Goal: Information Seeking & Learning: Learn about a topic

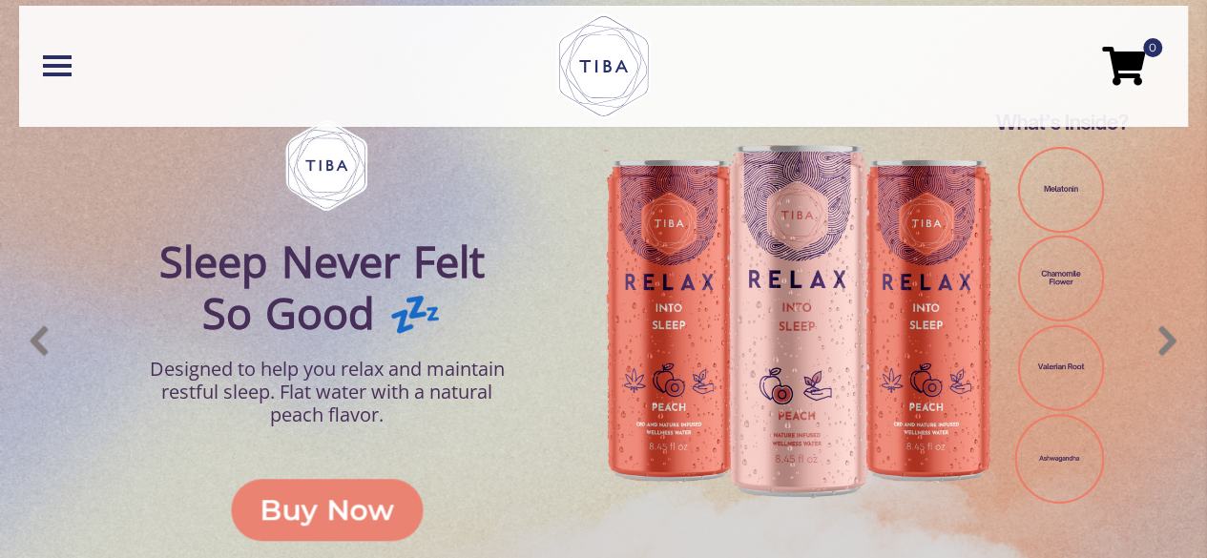
scroll to position [572, 0]
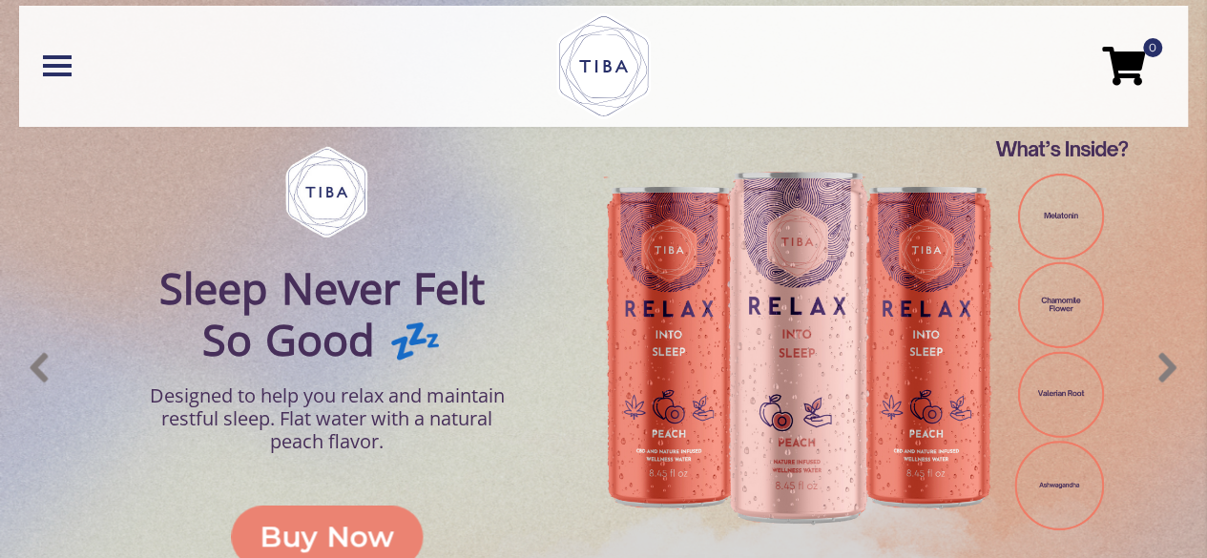
drag, startPoint x: 878, startPoint y: 312, endPoint x: 576, endPoint y: 306, distance: 301.5
click at [563, 306] on div "Relax Sleep Never Felt So Good 💤 Designed to help you relax and maintain restfu…" at bounding box center [604, 367] width 1208 height 763
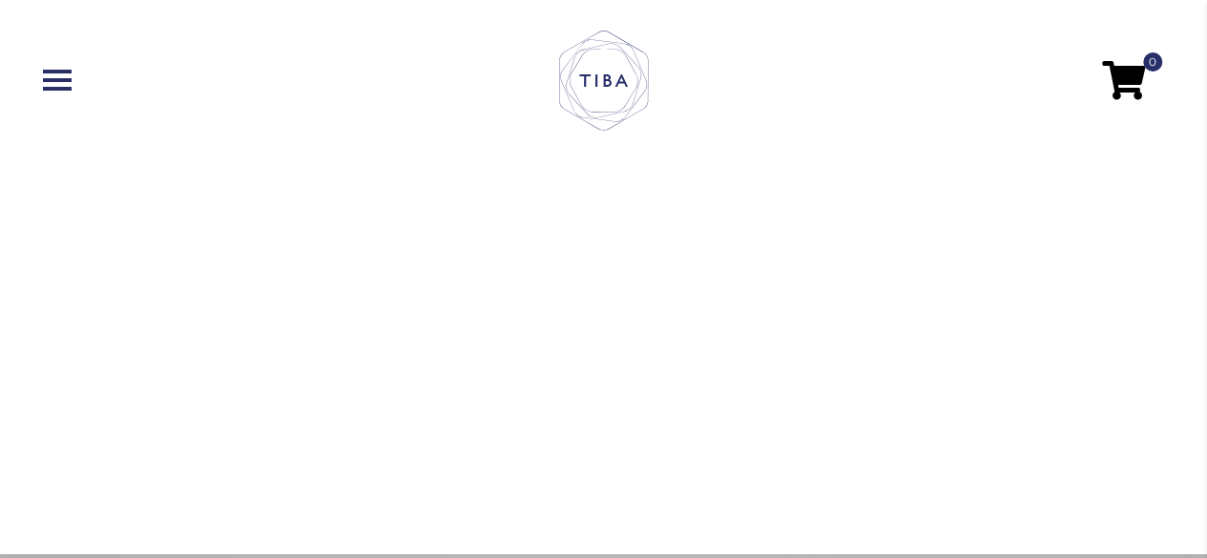
scroll to position [0, 0]
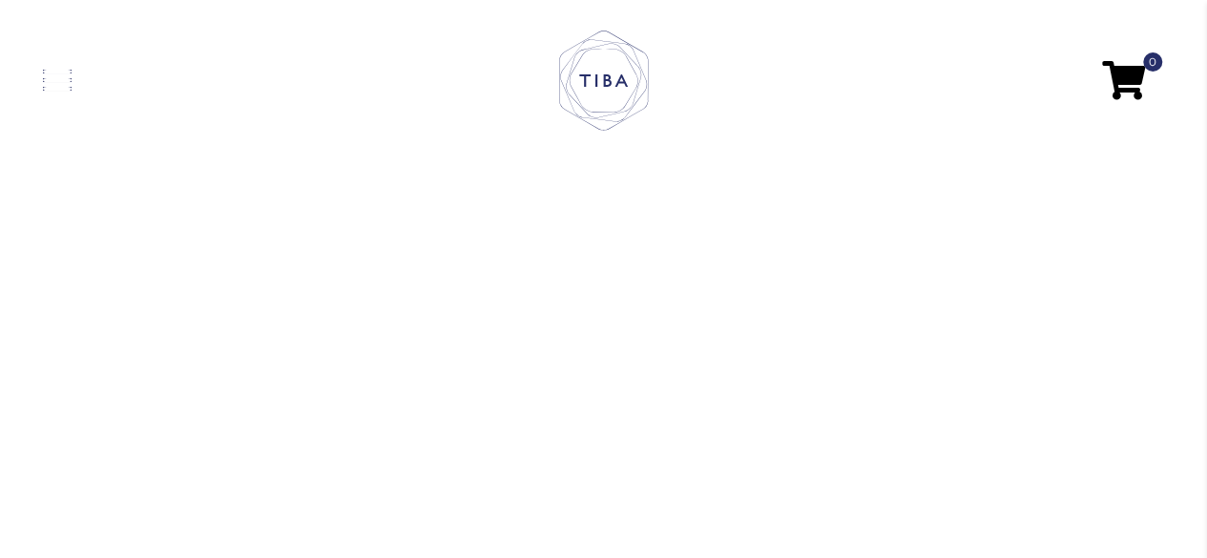
click at [43, 79] on span at bounding box center [57, 80] width 29 height 4
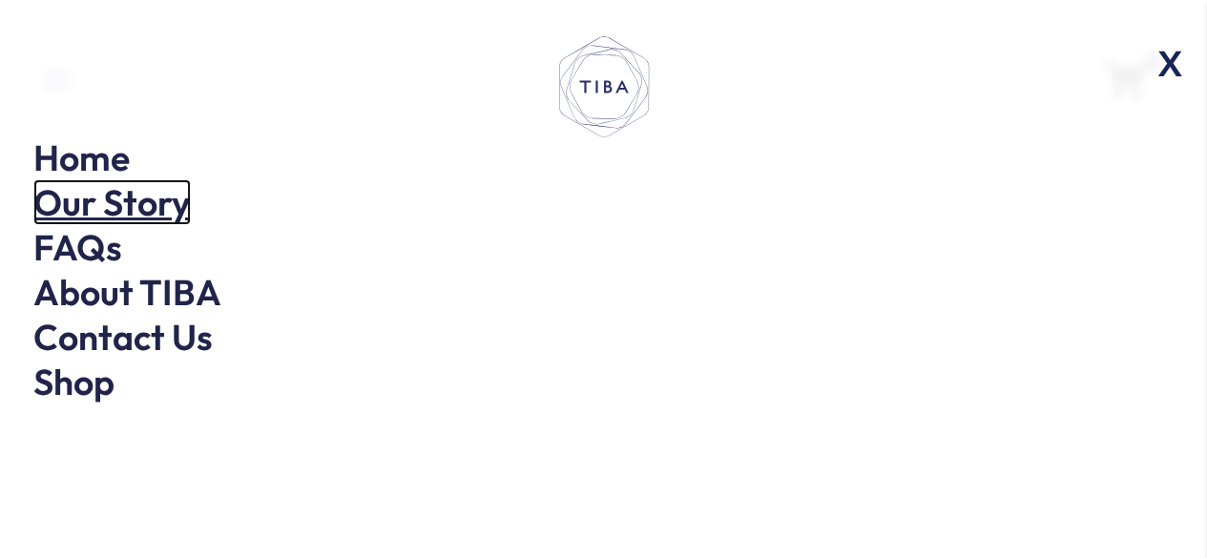
click at [117, 195] on link "Our Story" at bounding box center [111, 202] width 157 height 46
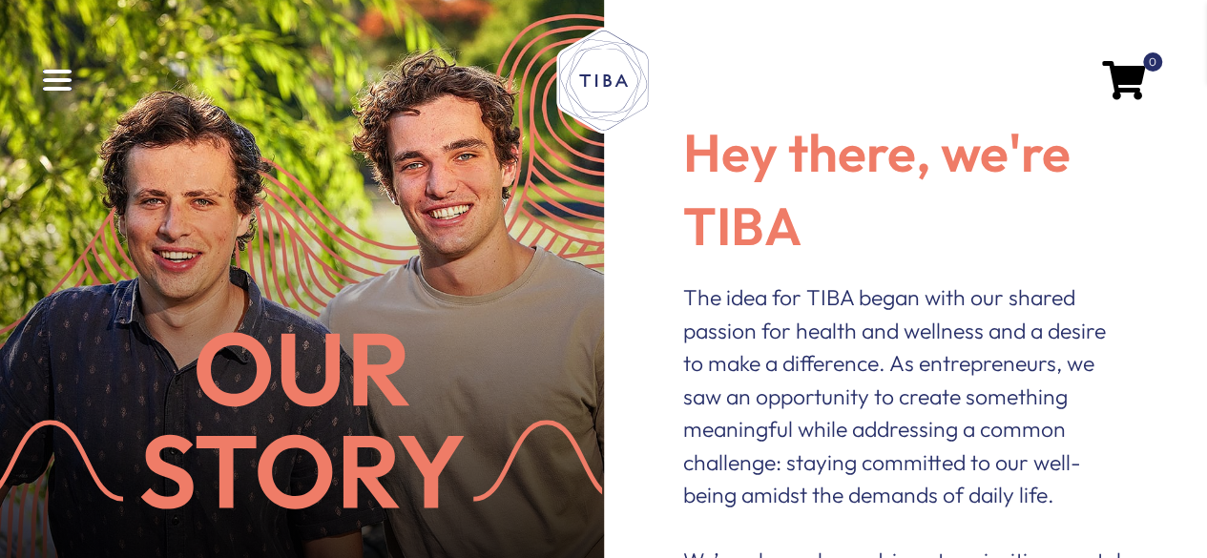
click at [69, 87] on span at bounding box center [57, 89] width 29 height 4
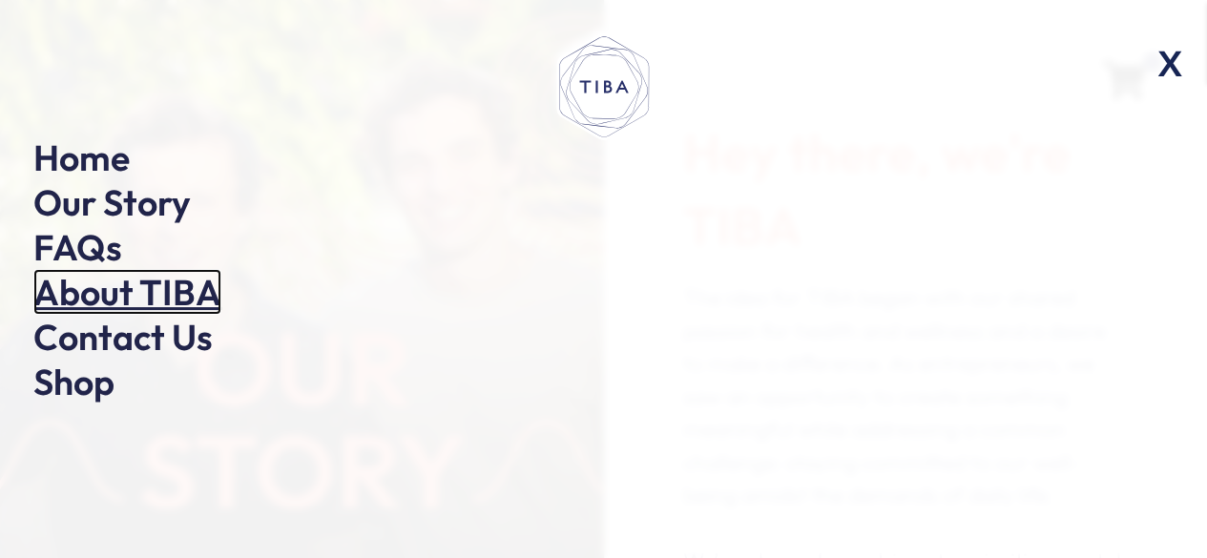
click at [116, 285] on link "About TIBA" at bounding box center [127, 292] width 188 height 46
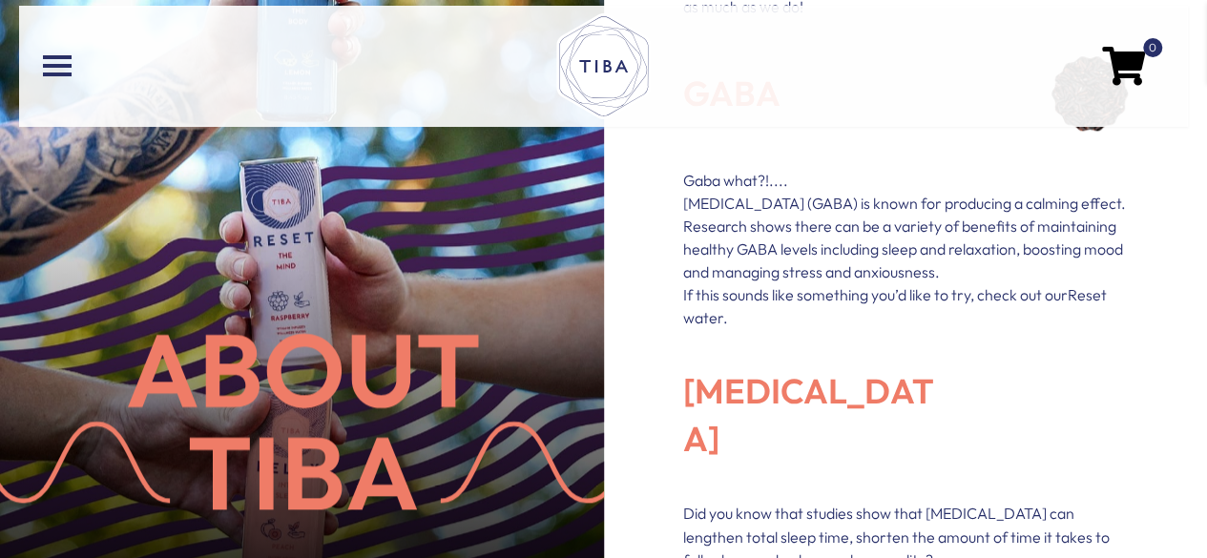
scroll to position [1145, 0]
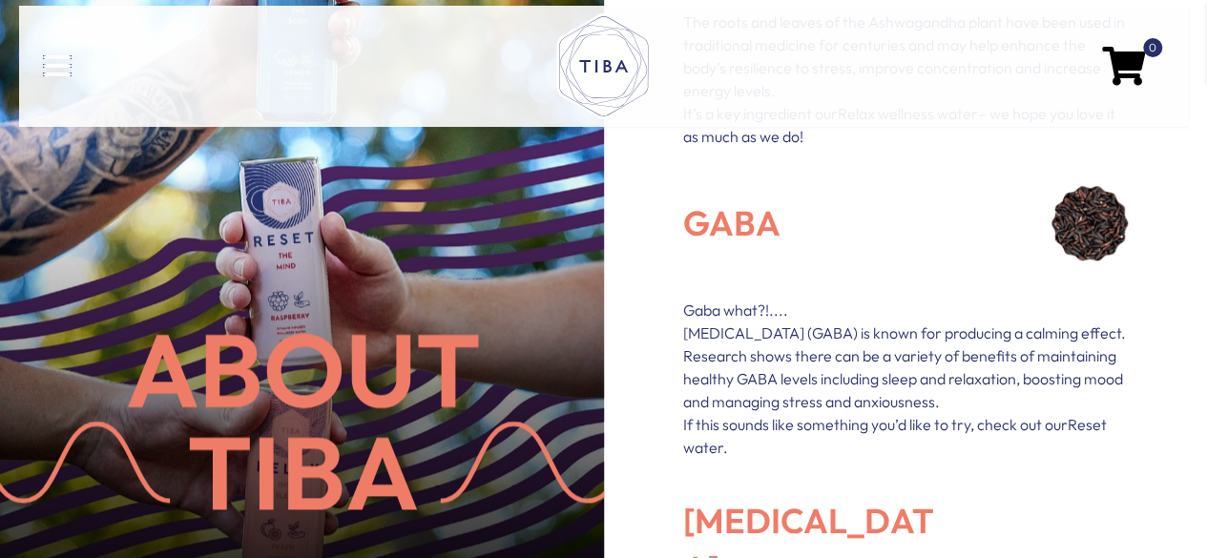
click at [62, 73] on span at bounding box center [57, 75] width 29 height 4
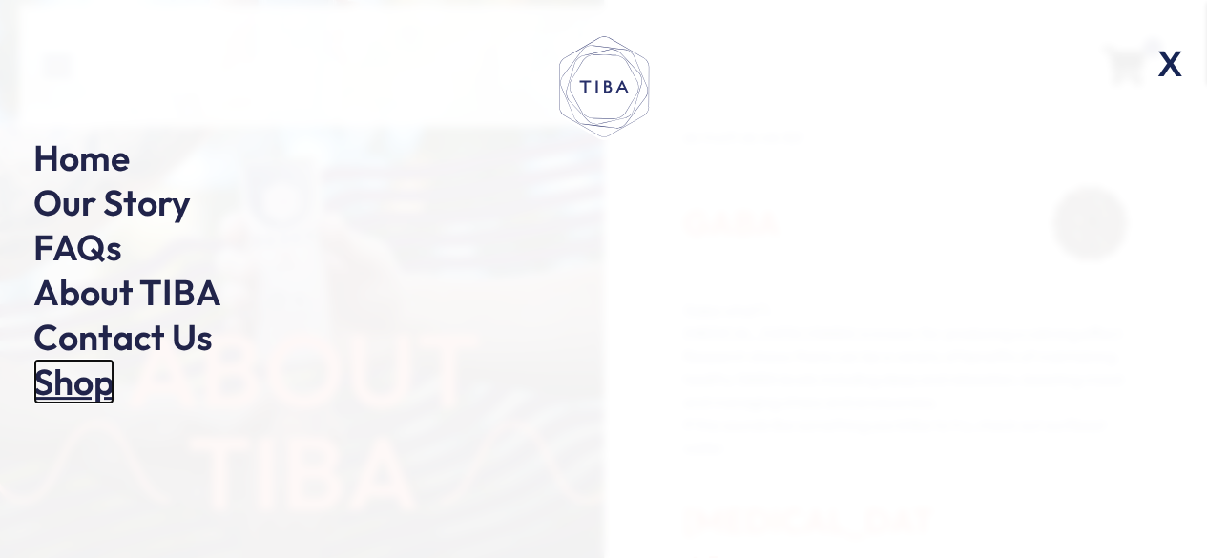
click at [98, 376] on link "Shop" at bounding box center [73, 382] width 81 height 46
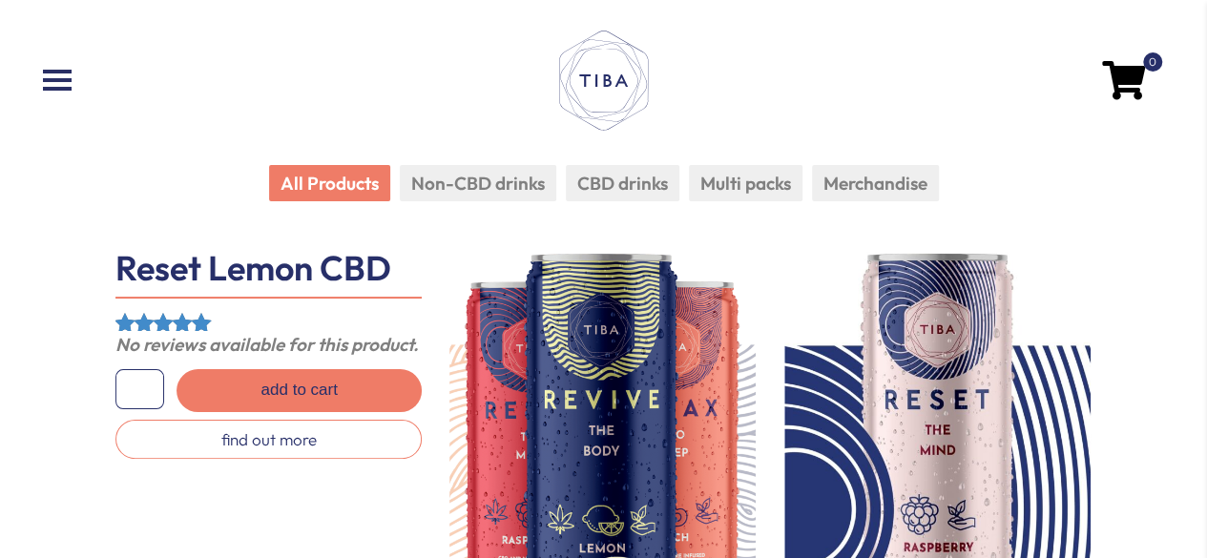
click at [475, 175] on li "Non-CBD drinks" at bounding box center [478, 183] width 156 height 37
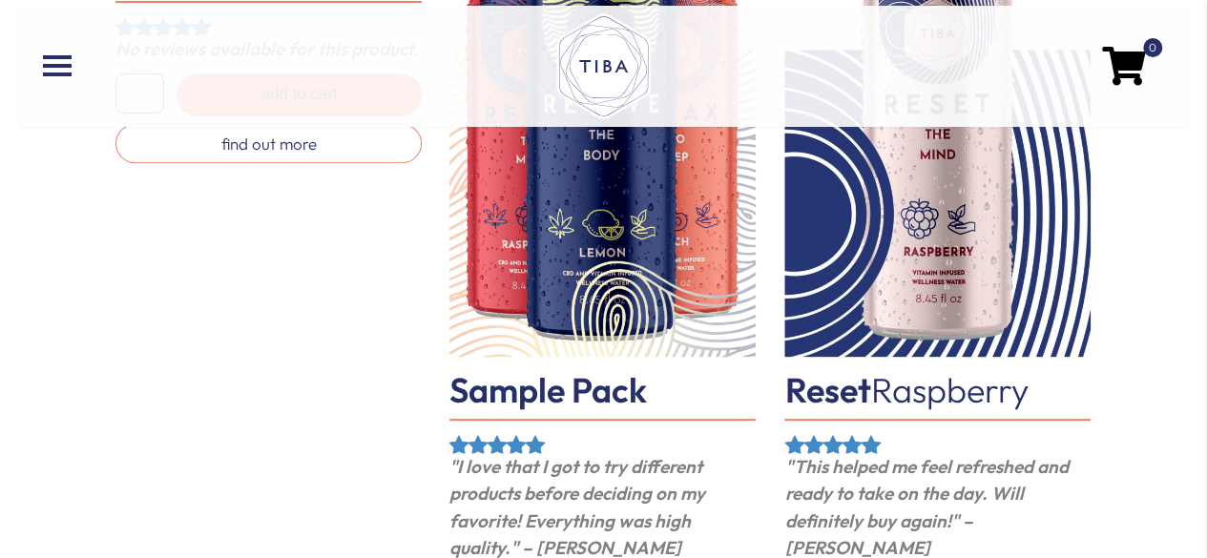
scroll to position [477, 0]
